Goal: Navigation & Orientation: Find specific page/section

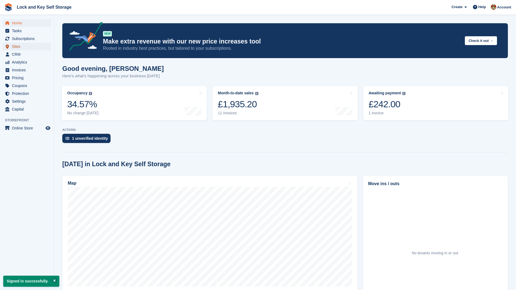
click at [20, 47] on span "Sites" at bounding box center [28, 47] width 32 height 8
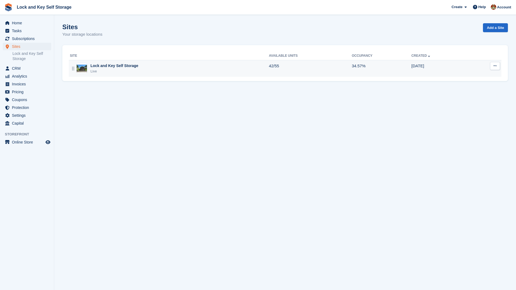
click at [98, 67] on div "Lock and Key Self Storage" at bounding box center [114, 66] width 48 height 6
